Goal: Transaction & Acquisition: Purchase product/service

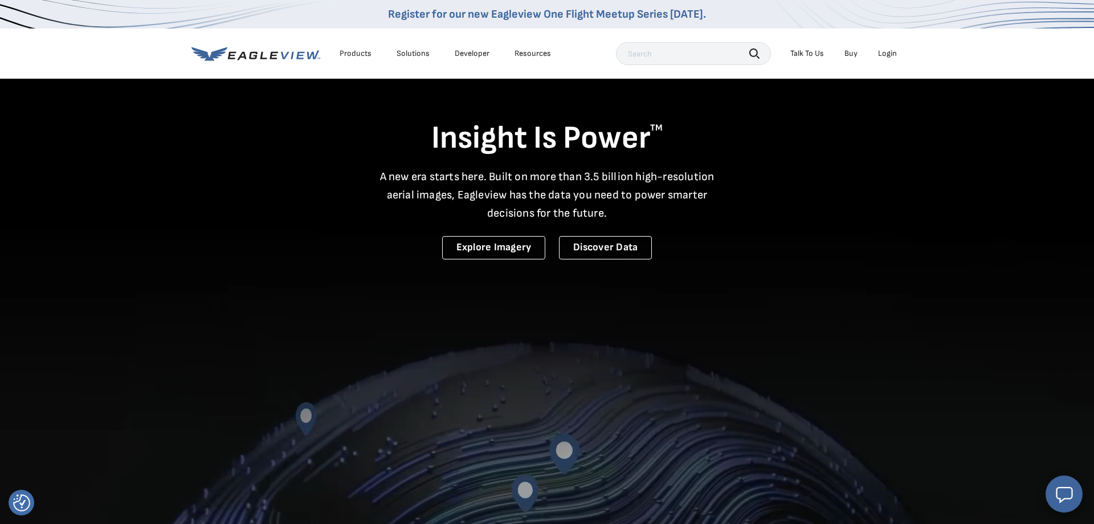
click at [892, 54] on div "Login" at bounding box center [887, 53] width 19 height 10
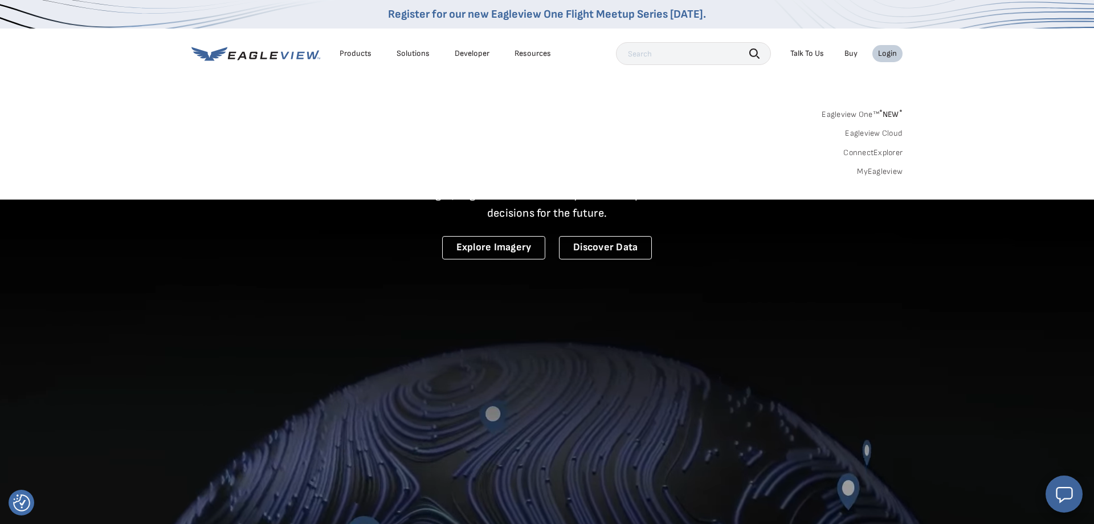
click at [875, 172] on link "MyEagleview" at bounding box center [880, 171] width 46 height 10
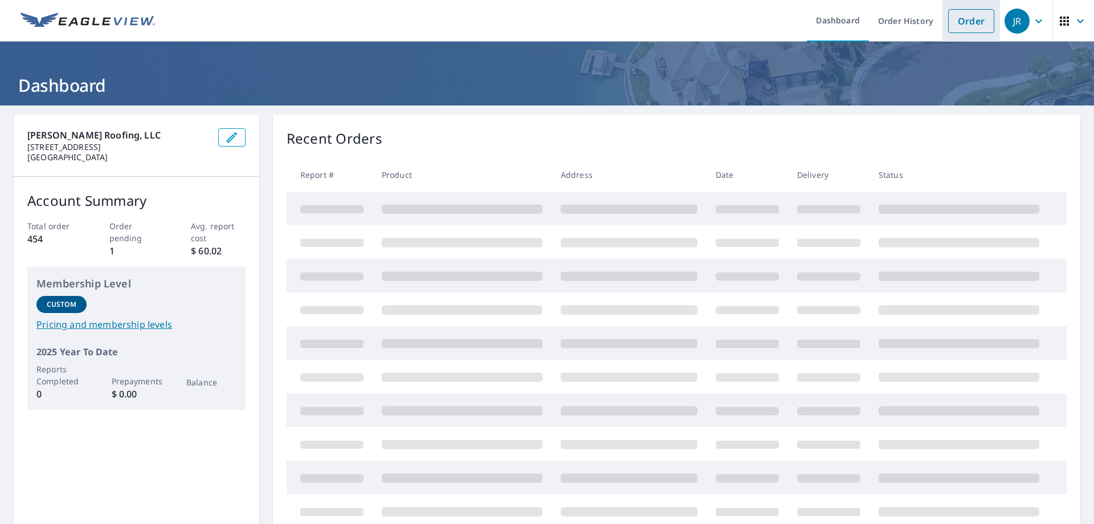
click at [969, 18] on link "Order" at bounding box center [971, 21] width 46 height 24
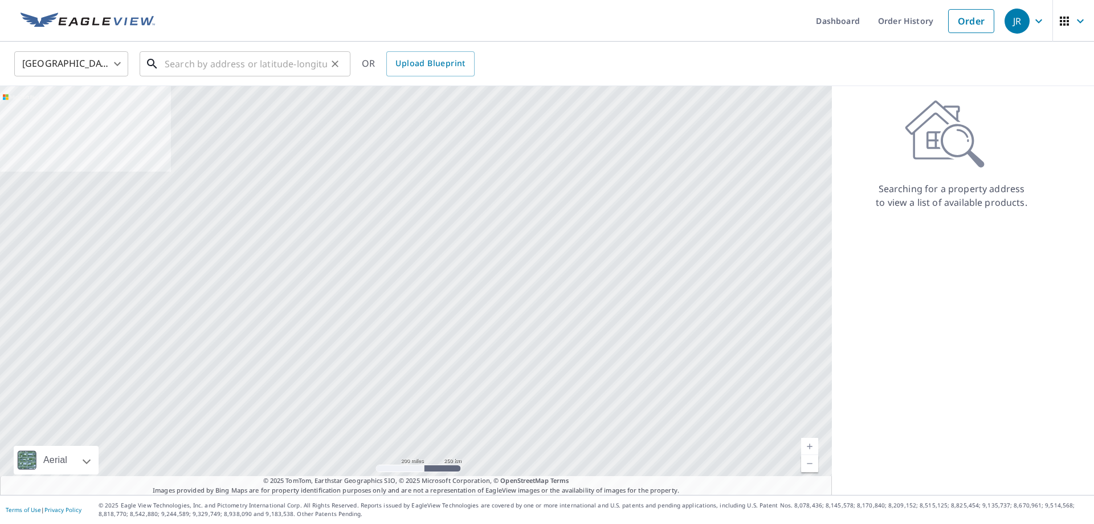
click at [234, 64] on input "text" at bounding box center [246, 64] width 162 height 32
type input "[STREET_ADDRESS]"
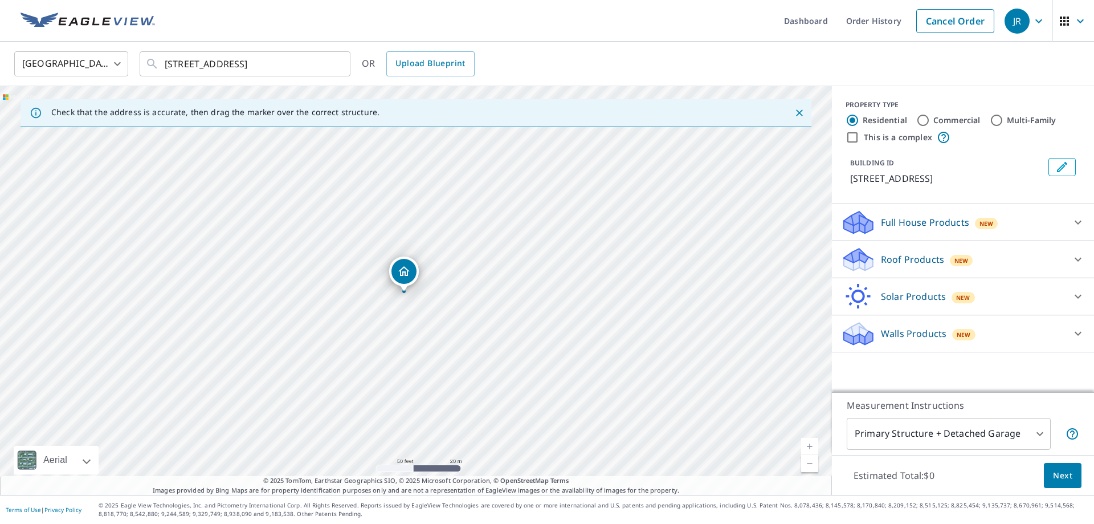
click at [925, 122] on input "Commercial" at bounding box center [923, 120] width 14 height 14
radio input "true"
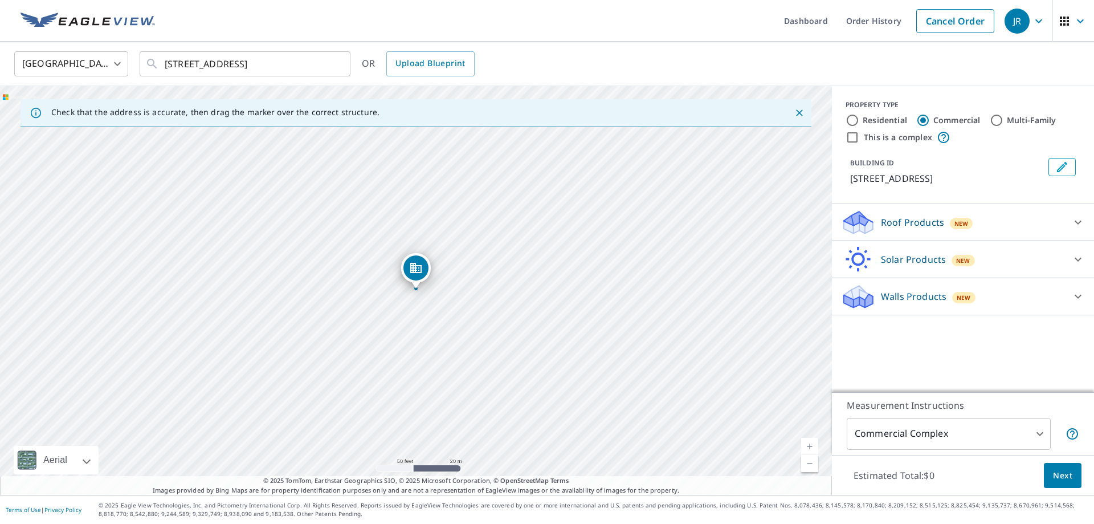
type input "4"
click at [1079, 220] on icon at bounding box center [1078, 222] width 14 height 14
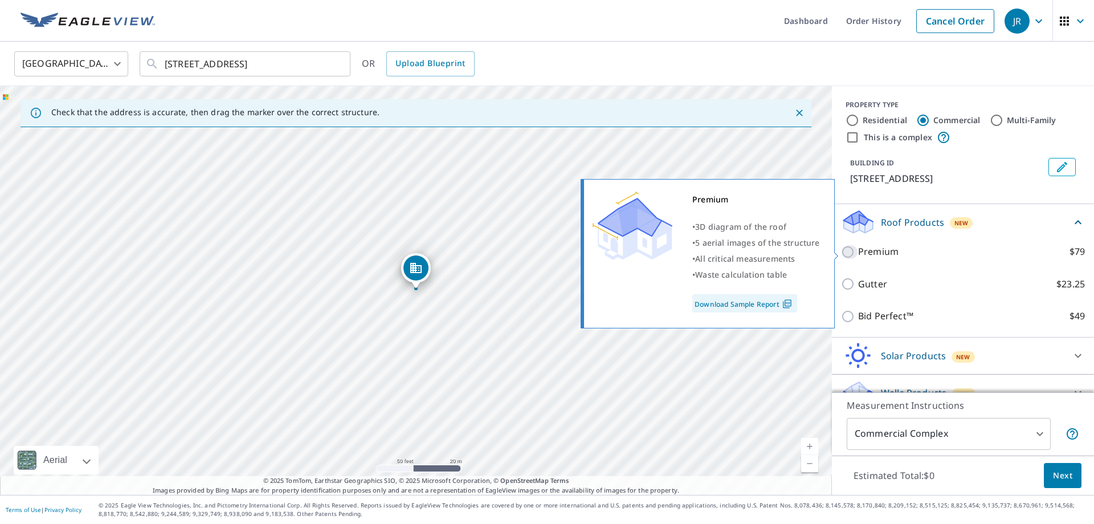
click at [849, 252] on input "Premium $79" at bounding box center [849, 252] width 17 height 14
checkbox input "true"
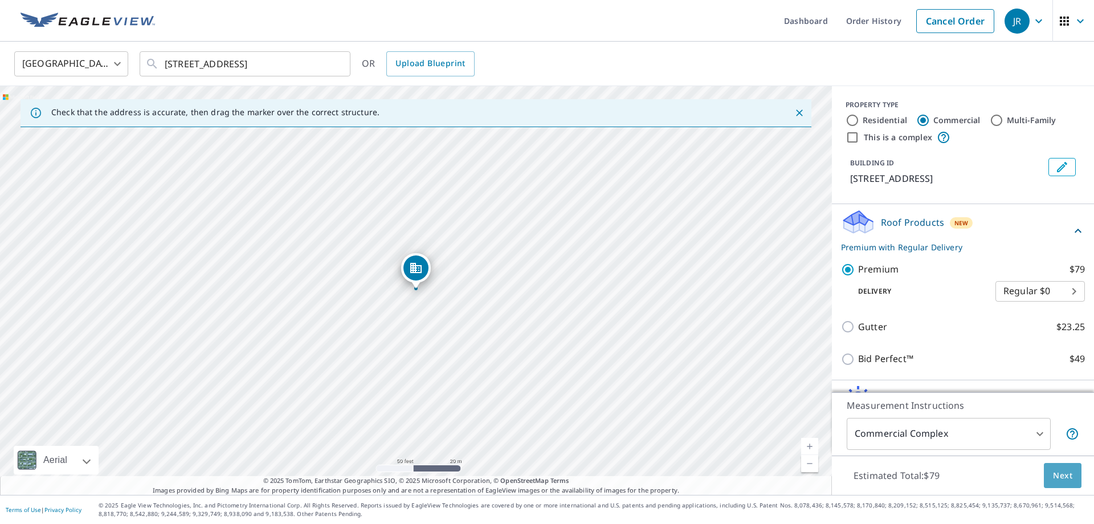
click at [1063, 472] on span "Next" at bounding box center [1062, 475] width 19 height 14
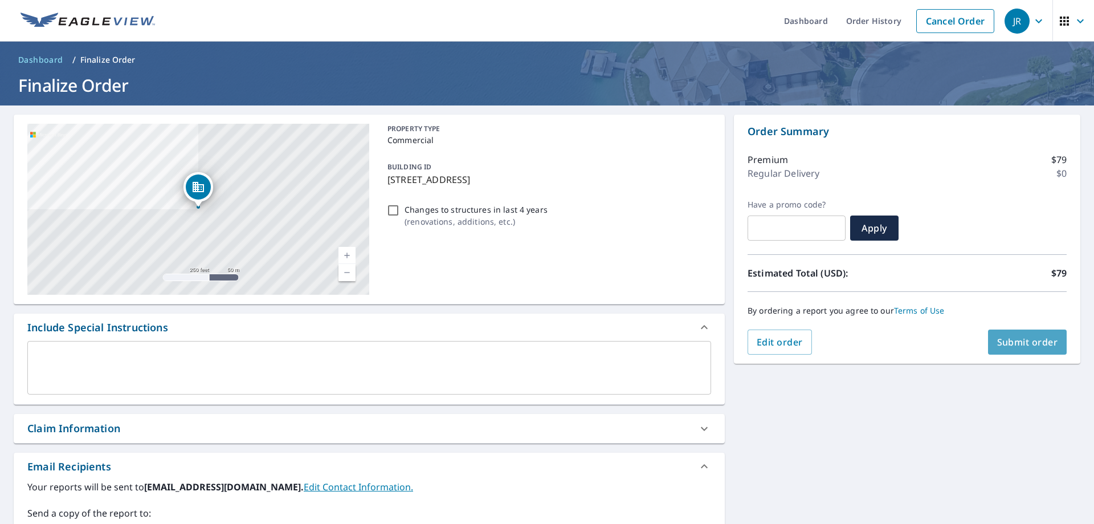
click at [1006, 338] on span "Submit order" at bounding box center [1027, 342] width 61 height 13
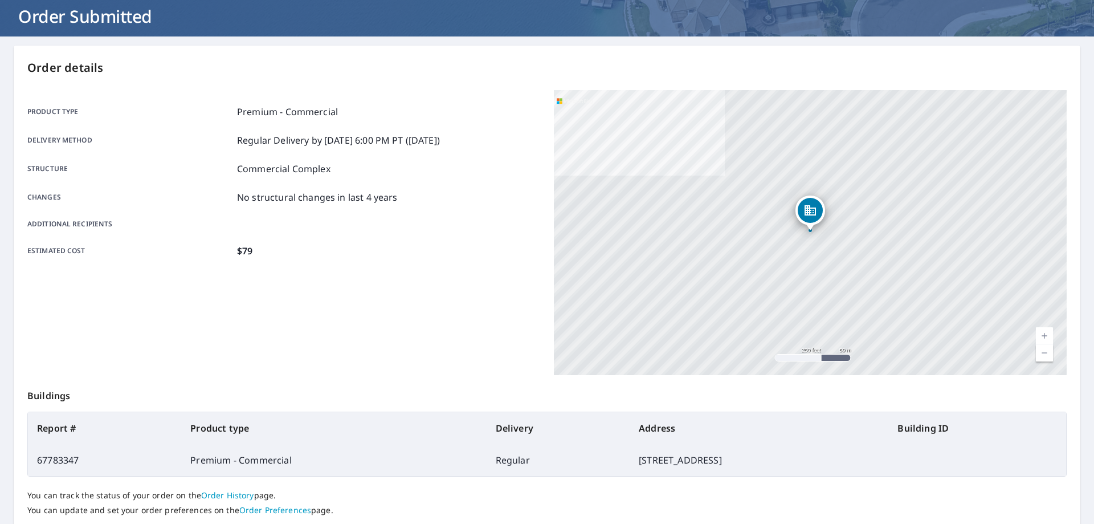
scroll to position [147, 0]
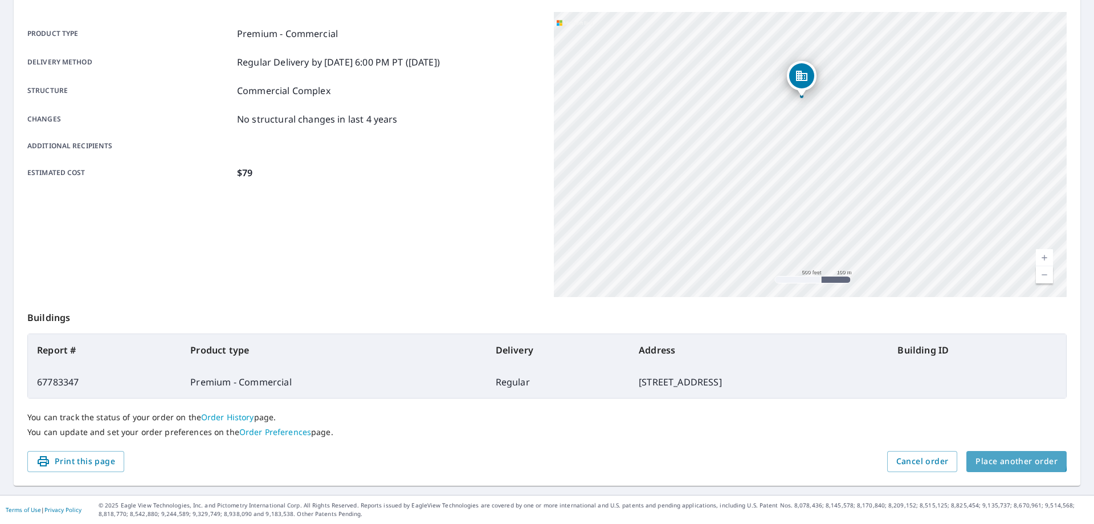
click at [1012, 457] on span "Place another order" at bounding box center [1016, 461] width 82 height 14
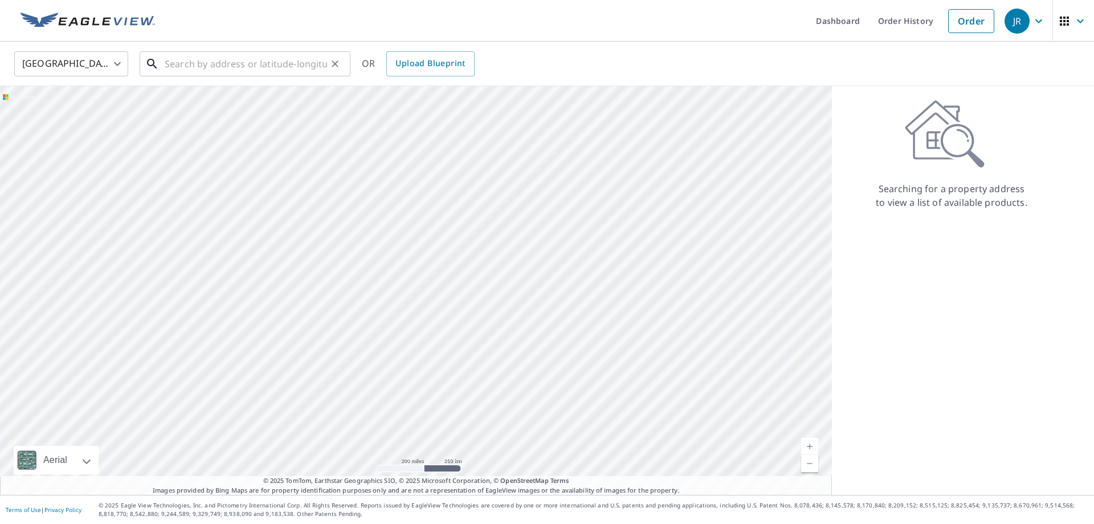
click at [245, 65] on input "text" at bounding box center [246, 64] width 162 height 32
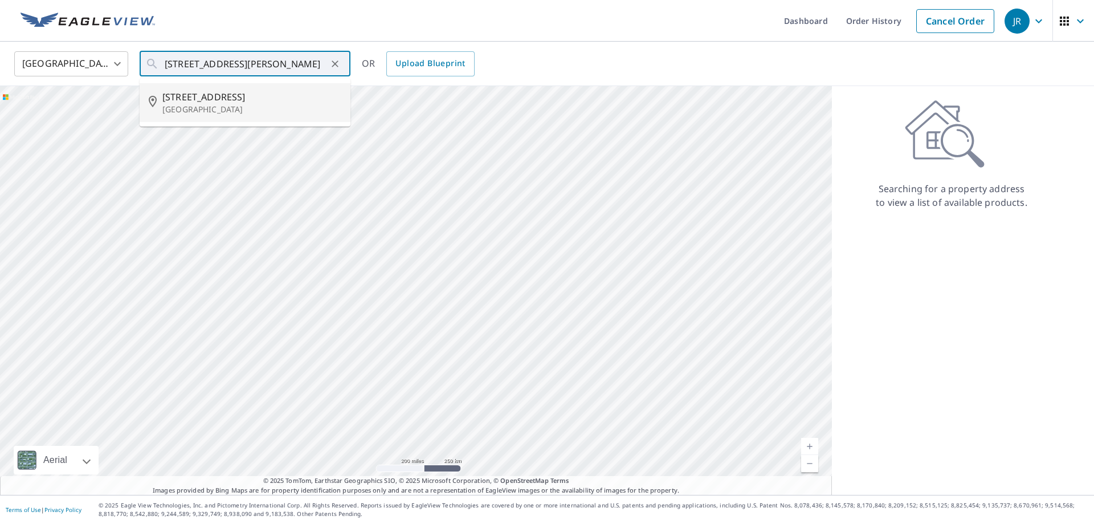
type input "[STREET_ADDRESS]"
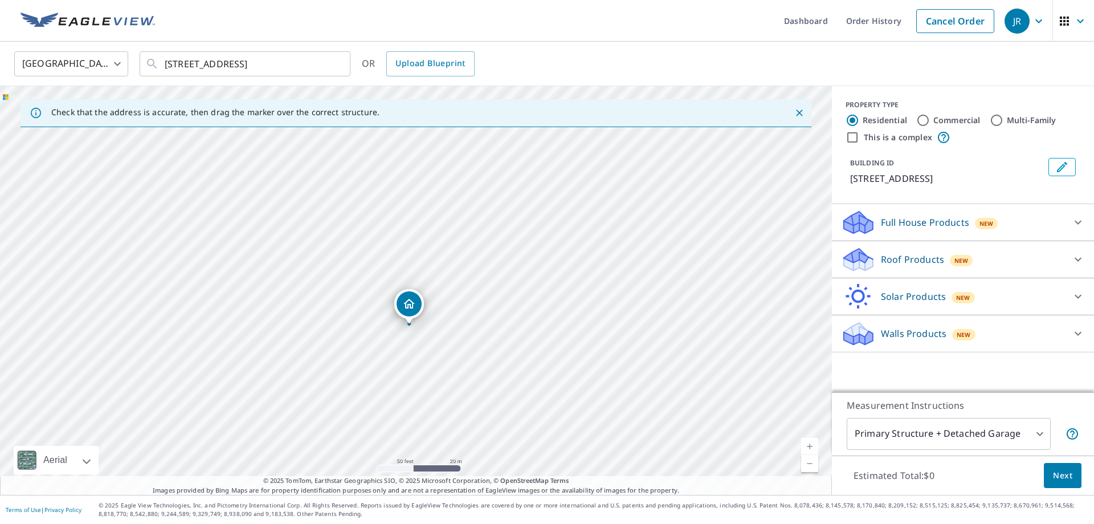
drag, startPoint x: 377, startPoint y: 275, endPoint x: 408, endPoint y: 300, distance: 40.5
click at [408, 300] on div "[STREET_ADDRESS]" at bounding box center [416, 290] width 832 height 408
click at [924, 118] on input "Commercial" at bounding box center [923, 120] width 14 height 14
radio input "true"
type input "4"
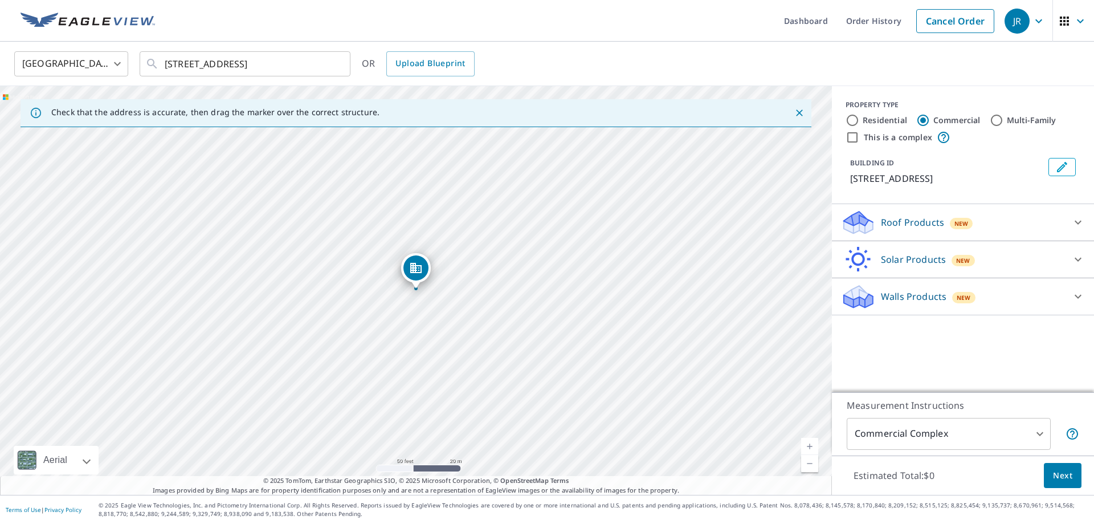
click at [1073, 220] on icon at bounding box center [1078, 222] width 14 height 14
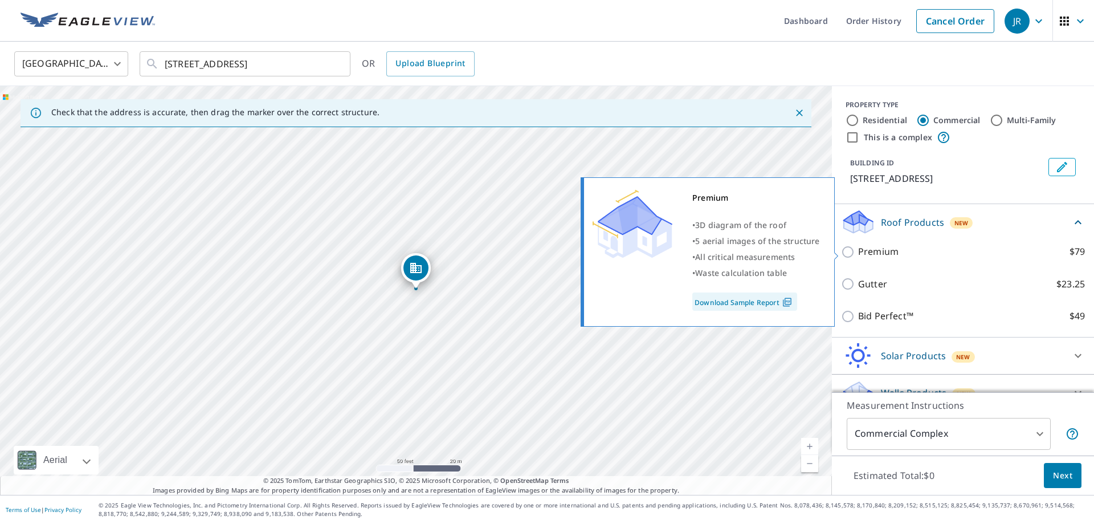
click at [852, 251] on input "Premium $79" at bounding box center [849, 252] width 17 height 14
checkbox input "true"
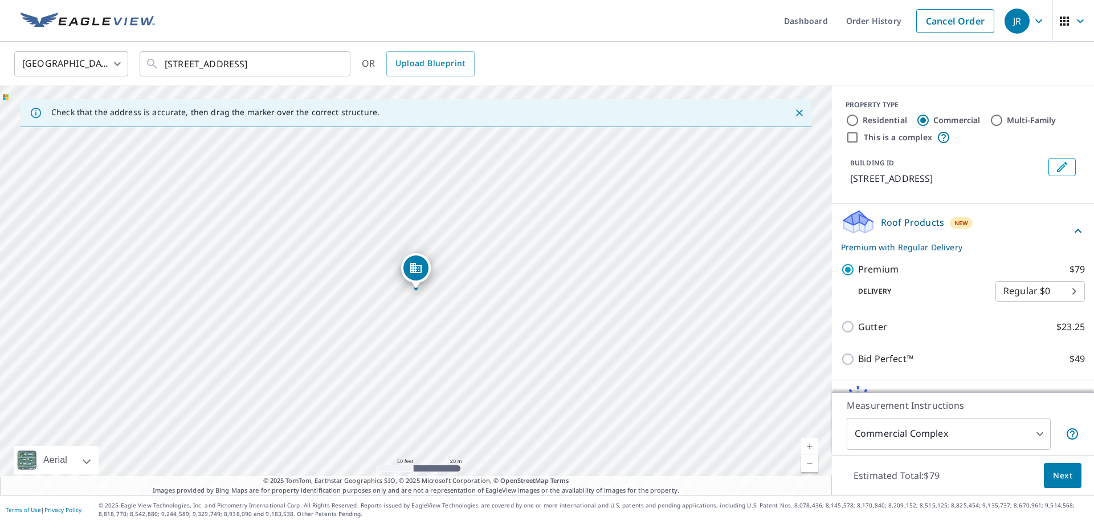
click at [1063, 473] on span "Next" at bounding box center [1062, 475] width 19 height 14
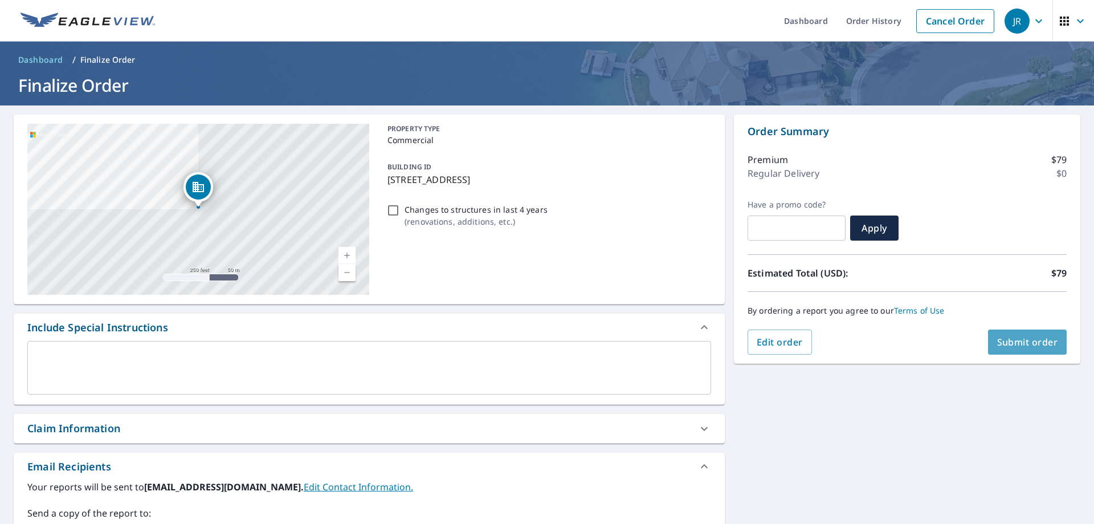
click at [1008, 342] on span "Submit order" at bounding box center [1027, 342] width 61 height 13
